Goal: Task Accomplishment & Management: Complete application form

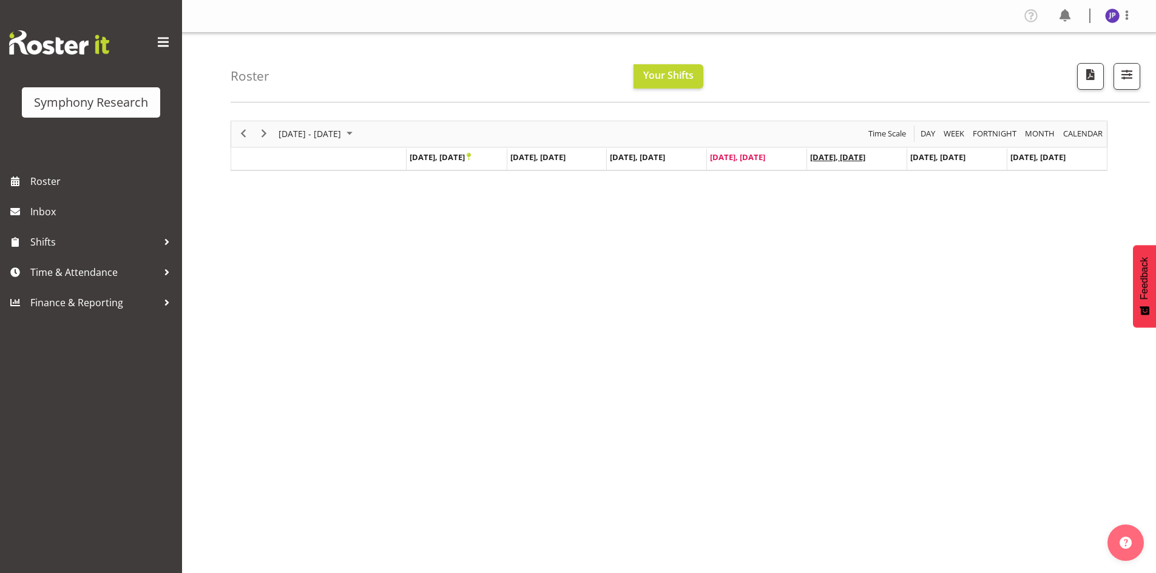
click at [835, 160] on span "[DATE], [DATE]" at bounding box center [837, 157] width 55 height 11
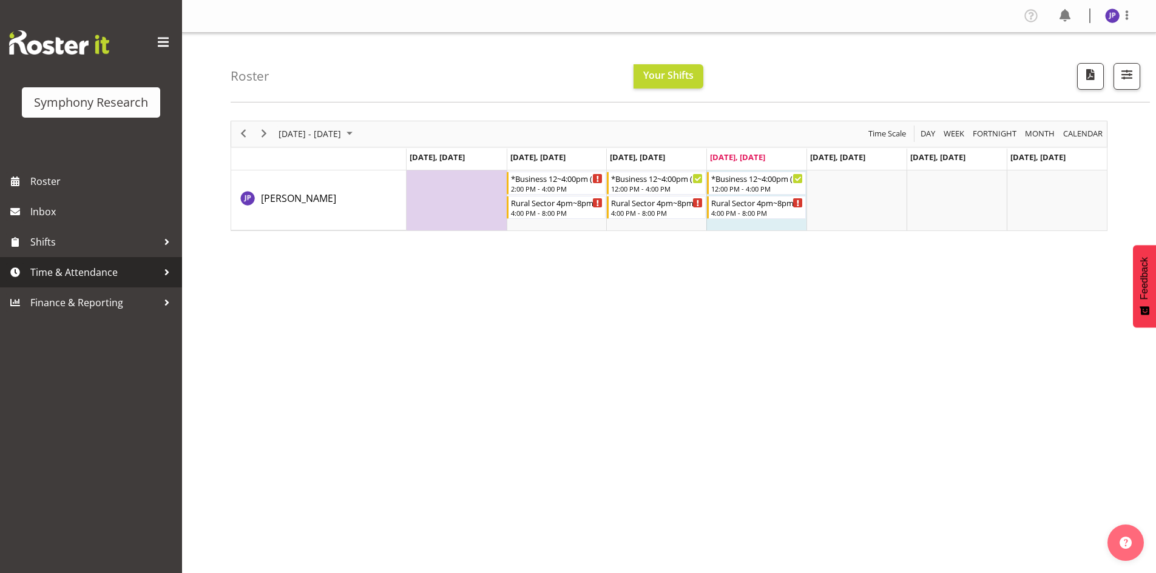
click at [167, 274] on div at bounding box center [167, 272] width 18 height 18
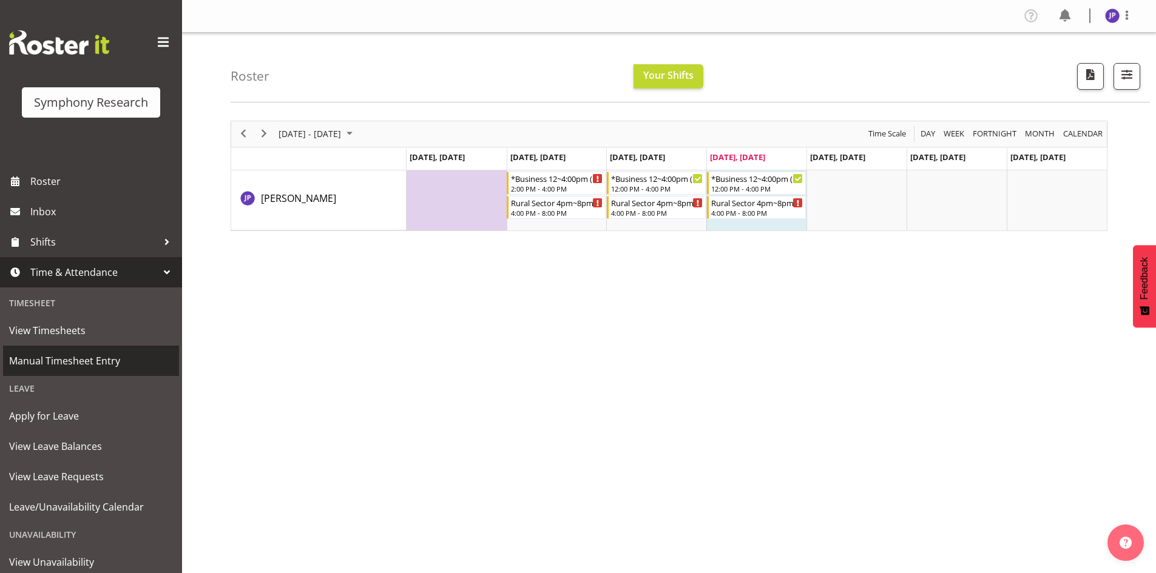
click at [112, 360] on span "Manual Timesheet Entry" at bounding box center [91, 361] width 164 height 18
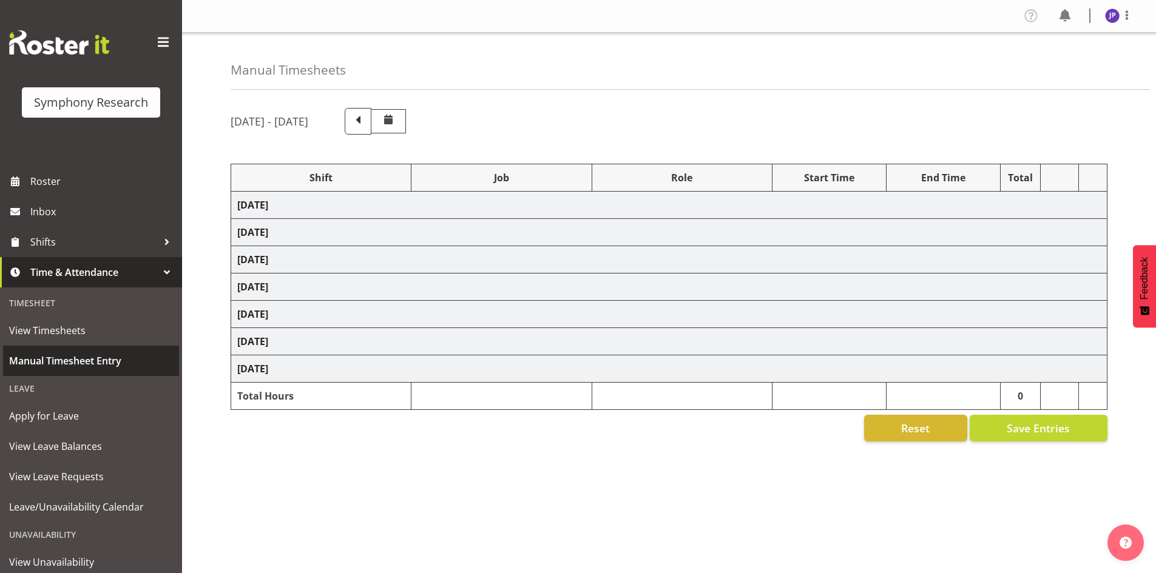
select select "81561"
select select "10587"
select select "47"
select select "81298"
select select "10587"
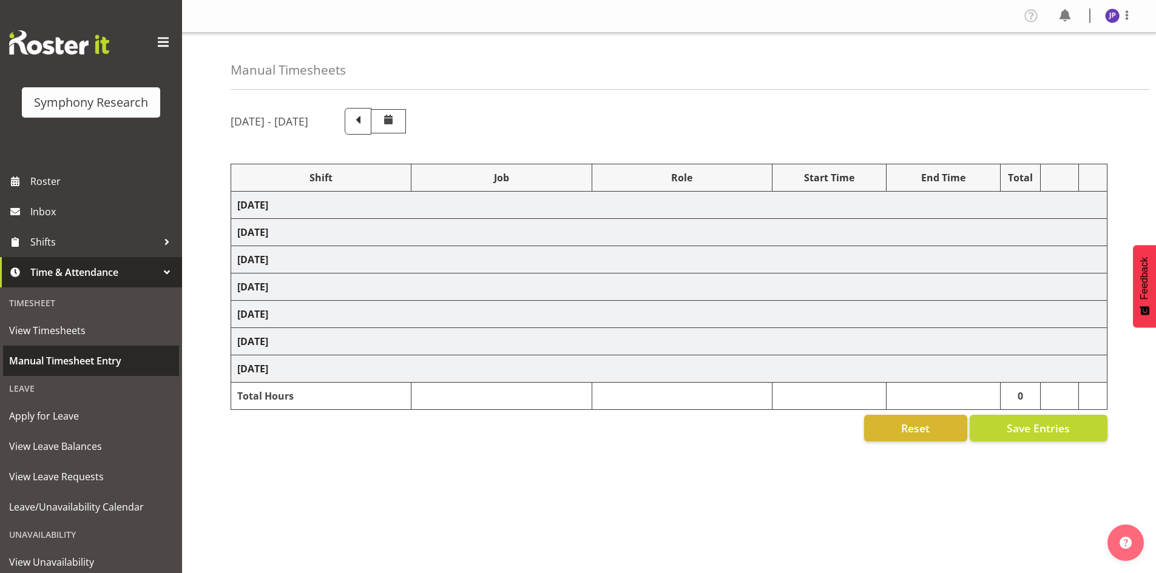
select select "47"
select select "81561"
select select "10587"
select select "47"
select select "81298"
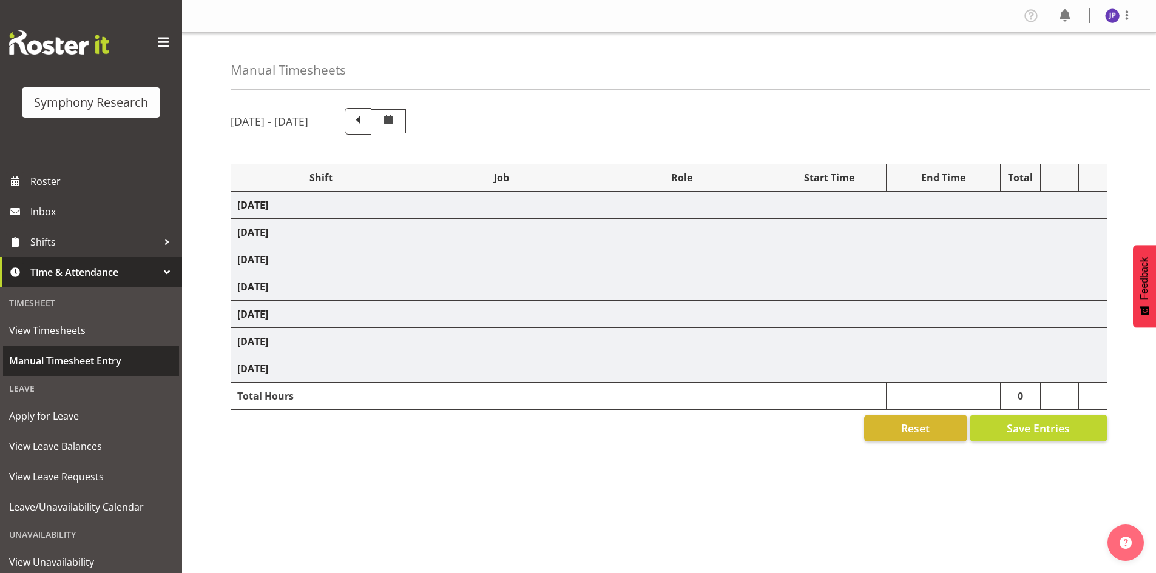
select select "10587"
select select "47"
select select "81298"
select select "10587"
select select "47"
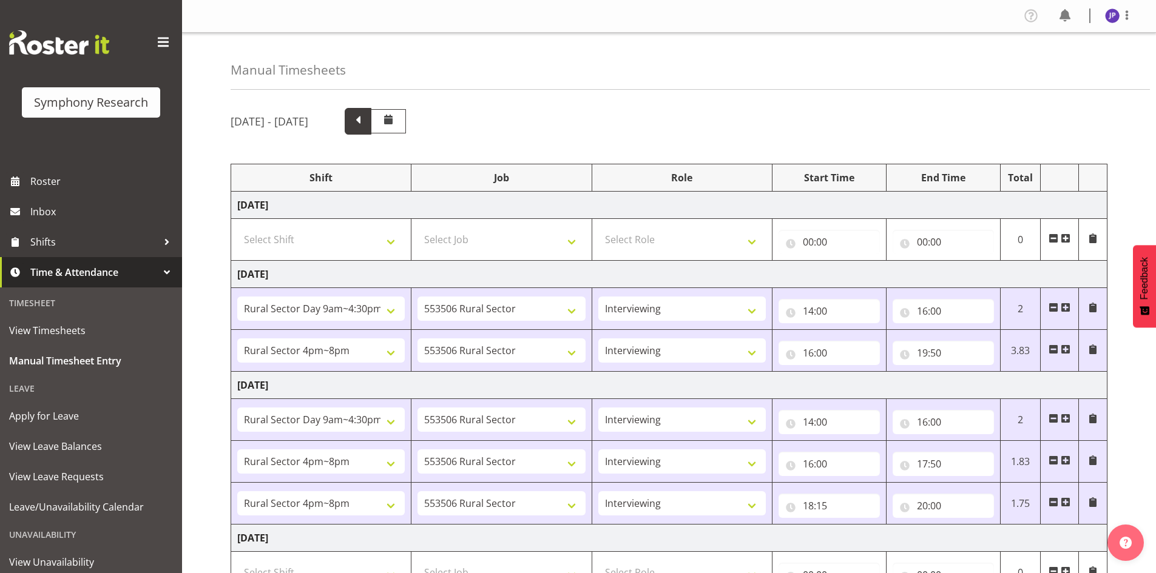
click at [366, 123] on span at bounding box center [358, 120] width 16 height 16
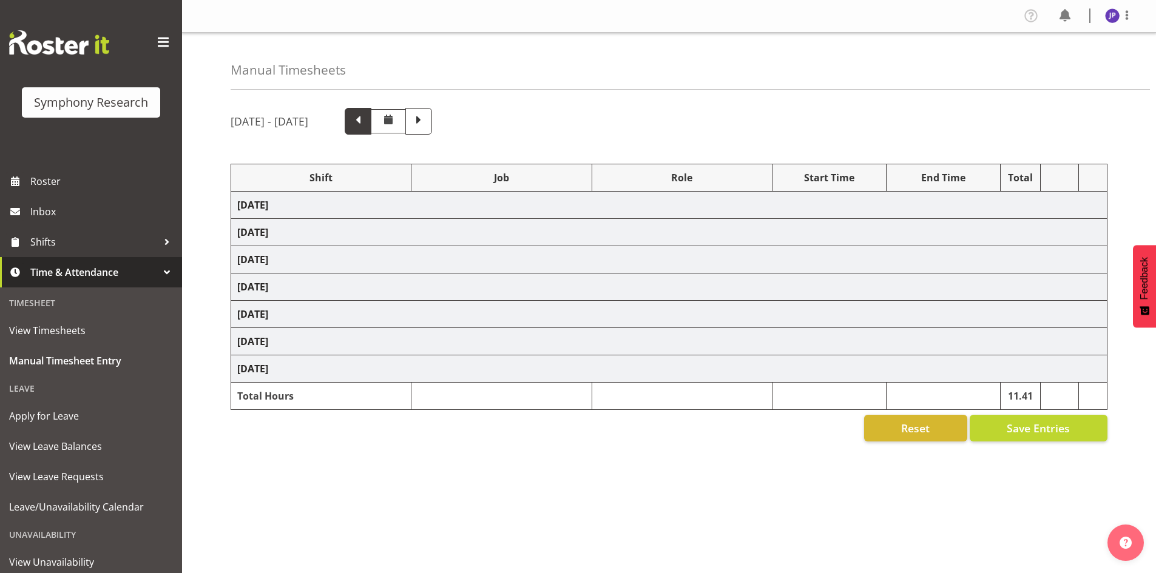
select select "81561"
select select "10587"
select select "47"
select select "81298"
select select "10587"
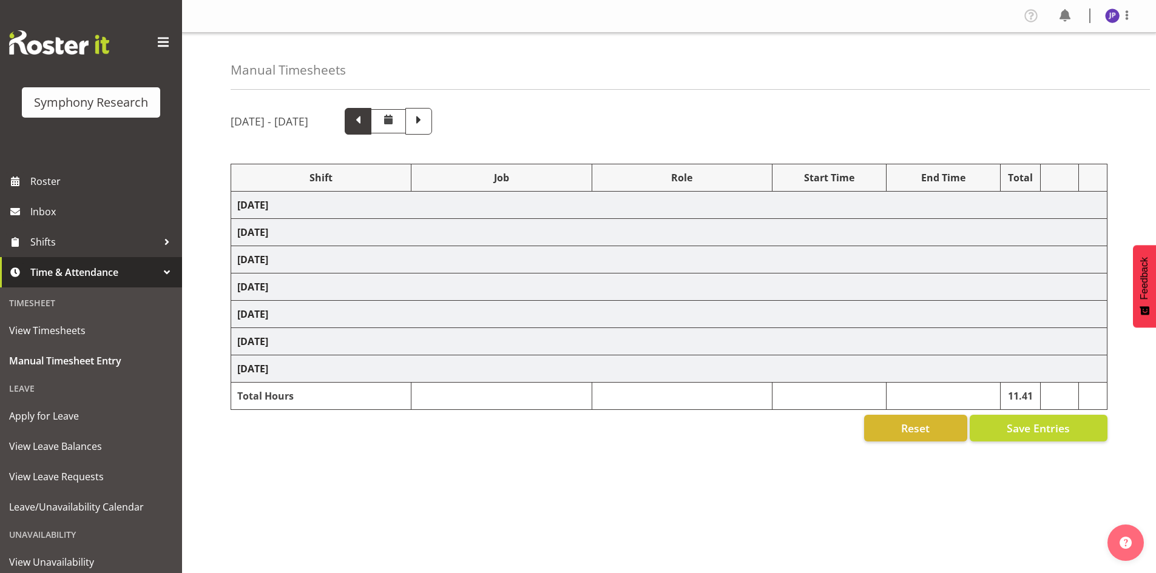
select select "47"
select select "81299"
select select "10587"
select select "47"
select select "81299"
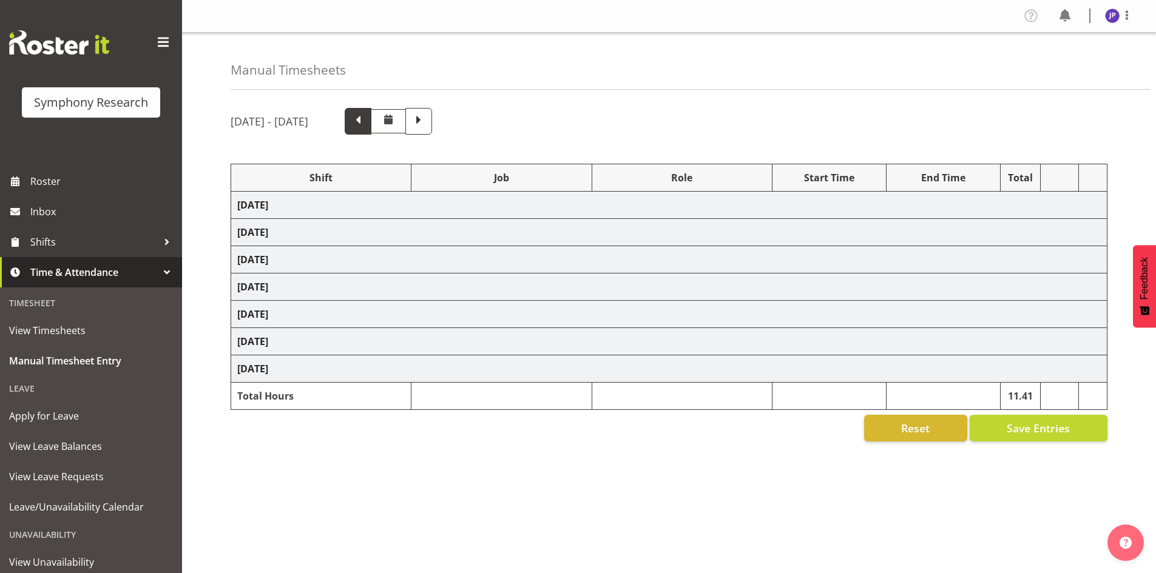
select select "10587"
select select "47"
select select "81299"
select select "10587"
select select "47"
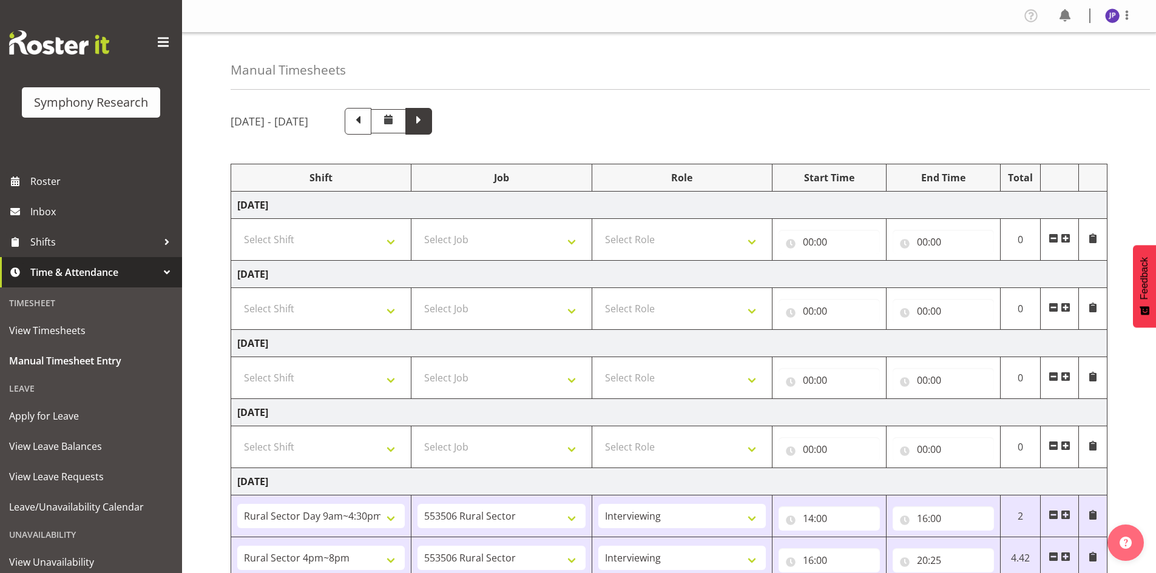
click at [426, 120] on span at bounding box center [419, 120] width 16 height 16
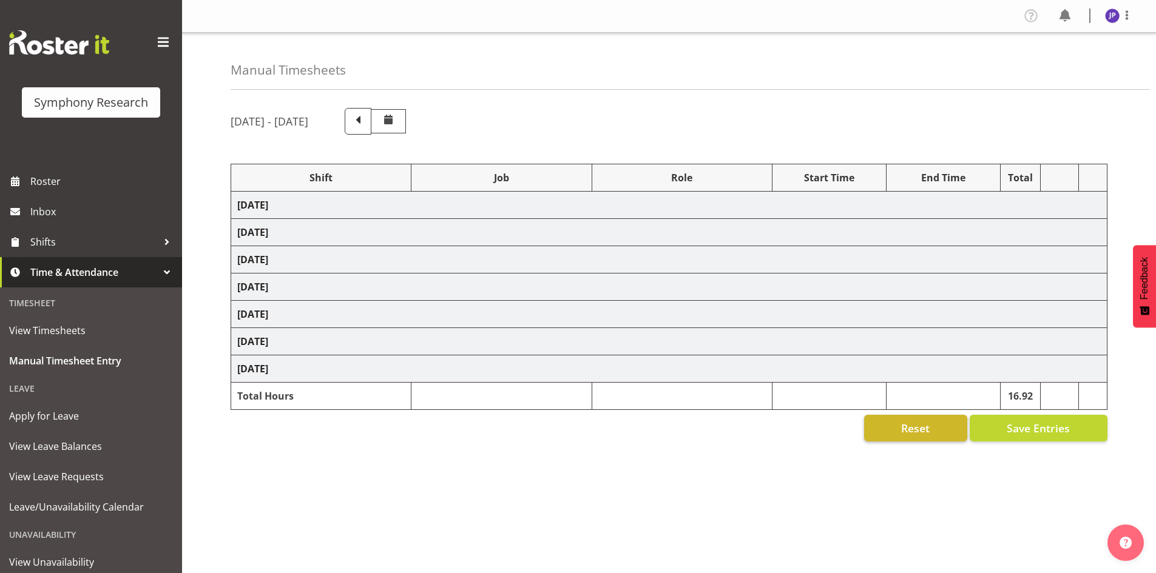
select select "81561"
select select "10587"
select select "47"
select select "81298"
select select "10587"
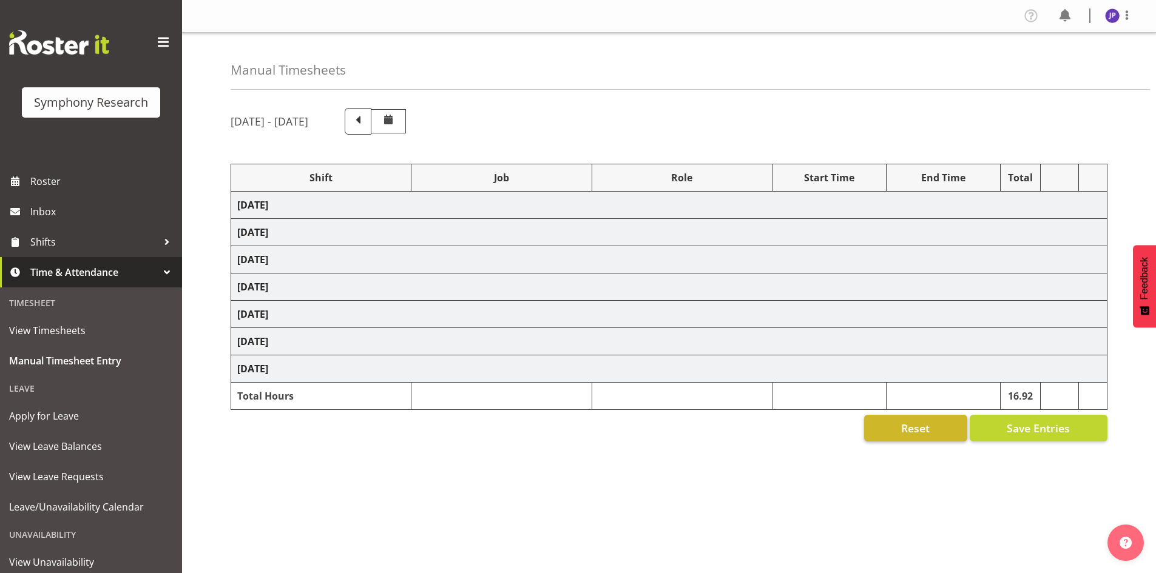
select select "47"
select select "81561"
select select "10587"
select select "47"
select select "81298"
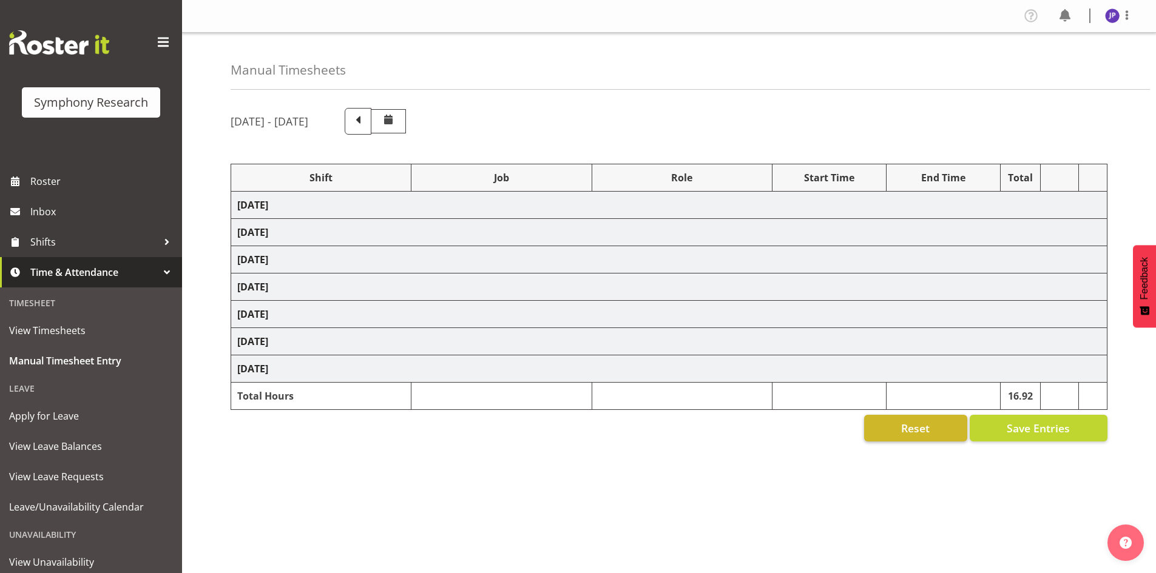
select select "10587"
select select "47"
select select "81298"
select select "10587"
select select "47"
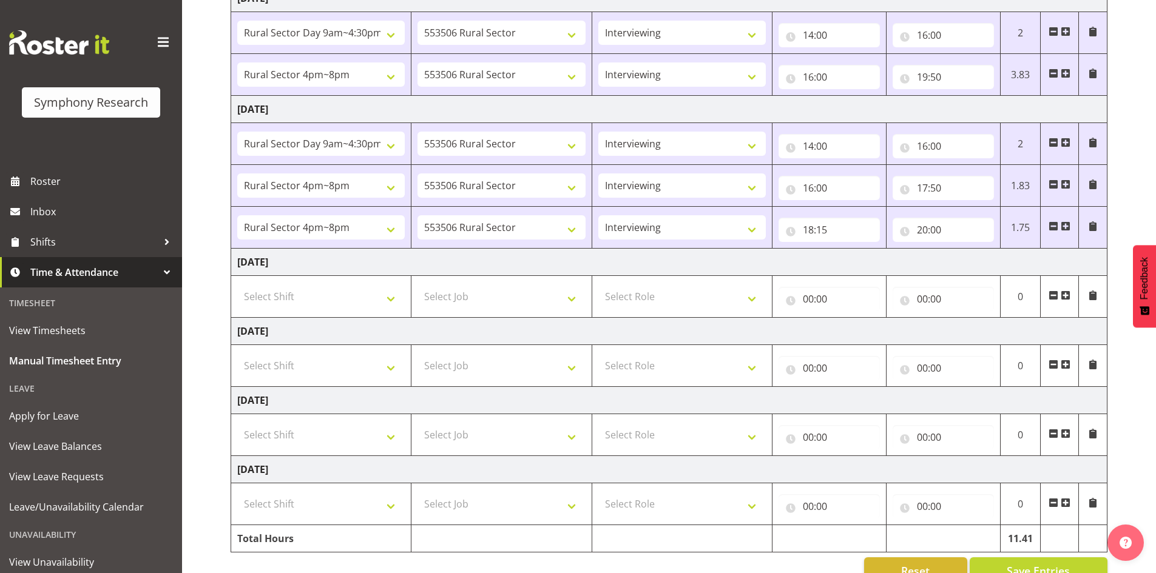
scroll to position [305, 0]
